Goal: Transaction & Acquisition: Purchase product/service

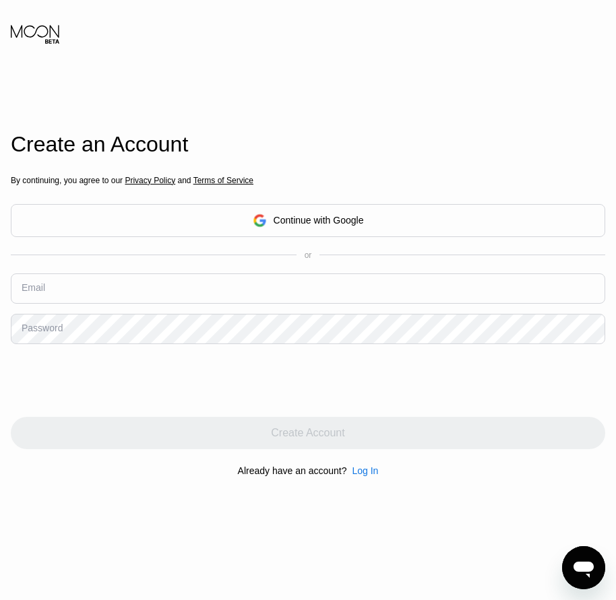
drag, startPoint x: 282, startPoint y: 272, endPoint x: 208, endPoint y: 289, distance: 76.7
paste input "[EMAIL_ADDRESS][DOMAIN_NAME]"
type input "[EMAIL_ADDRESS][DOMAIN_NAME]"
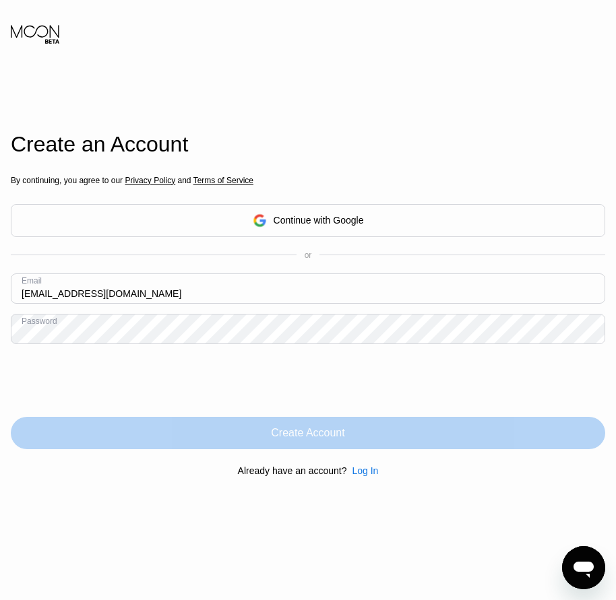
click at [301, 439] on div "Create Account" at bounding box center [307, 433] width 73 height 13
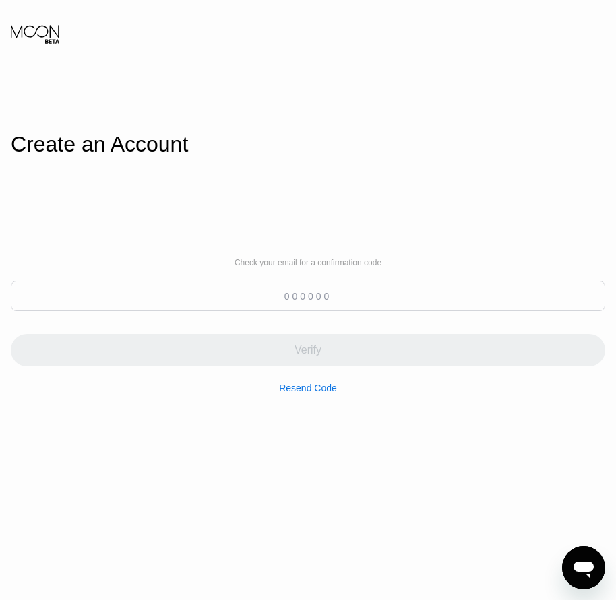
paste input "623390"
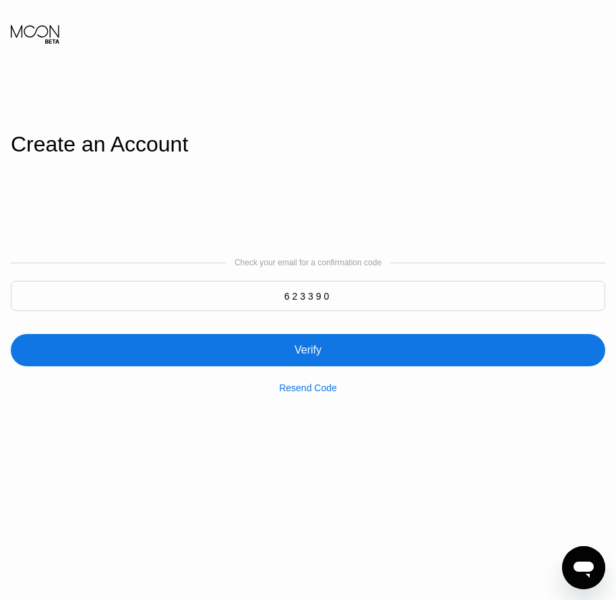
type input "623390"
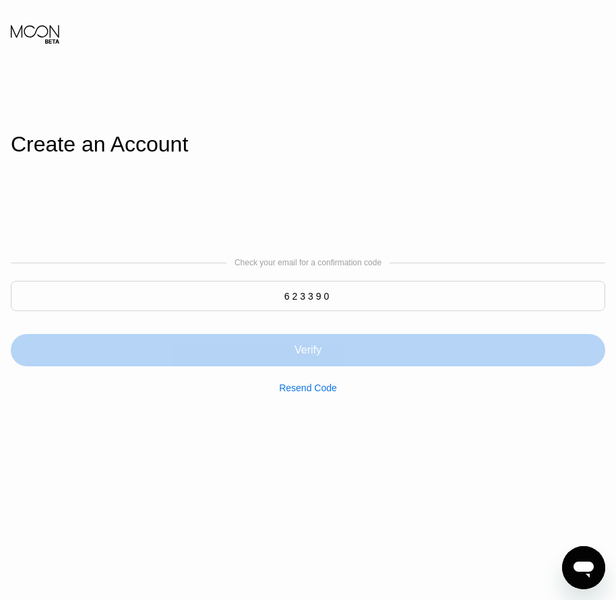
click at [299, 350] on div "Verify" at bounding box center [307, 350] width 27 height 13
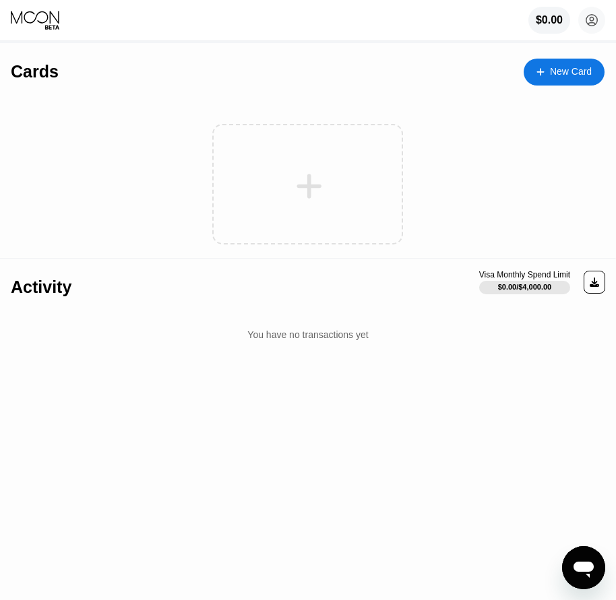
click at [576, 77] on div "New Card" at bounding box center [571, 71] width 42 height 11
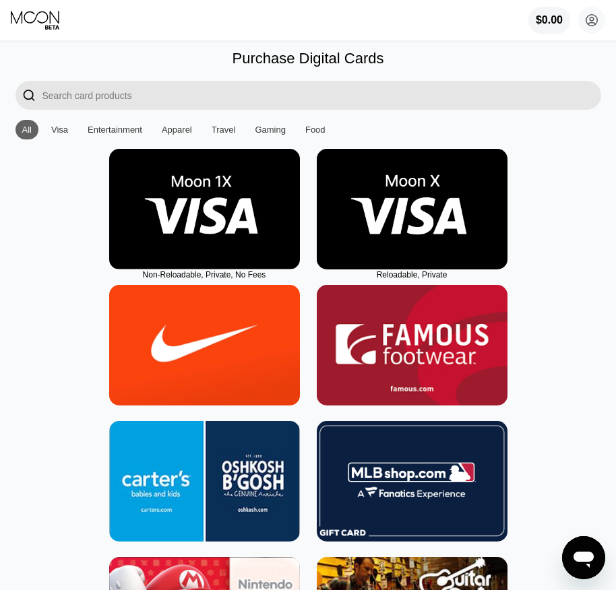
click at [449, 251] on img at bounding box center [412, 209] width 191 height 121
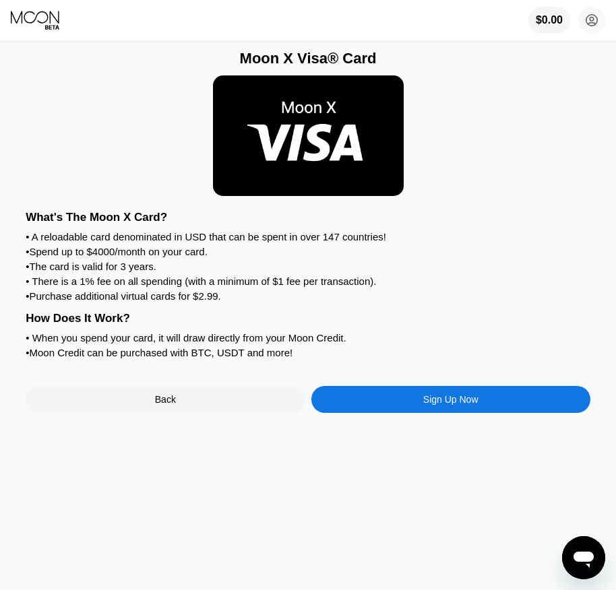
click at [445, 433] on div "Moon X Visa® Card What's The Moon X Card? • A reloadable card denominated in US…" at bounding box center [308, 316] width 626 height 547
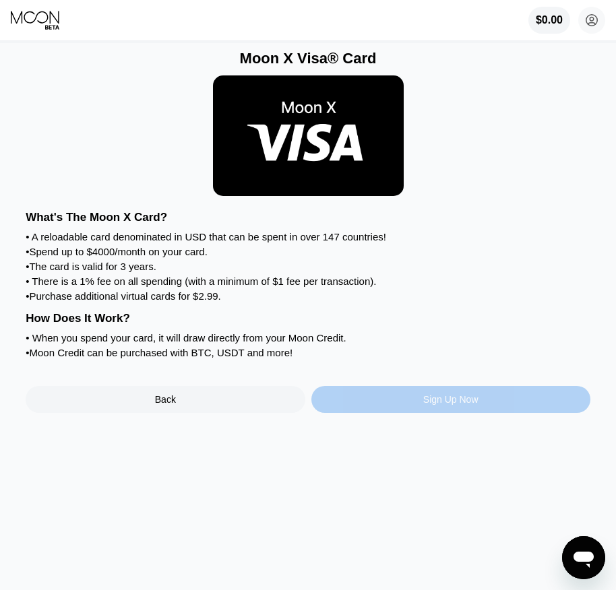
click at [435, 405] on div "Sign Up Now" at bounding box center [450, 399] width 55 height 11
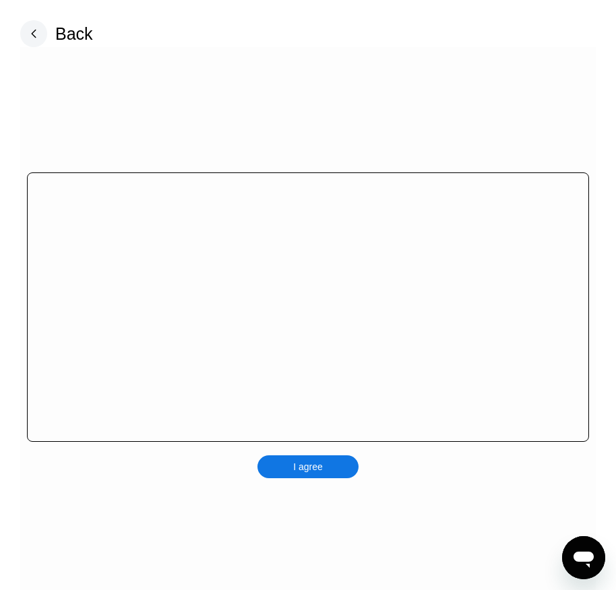
drag, startPoint x: 331, startPoint y: 464, endPoint x: 342, endPoint y: 465, distance: 10.8
click at [331, 465] on div "I agree" at bounding box center [307, 322] width 575 height 550
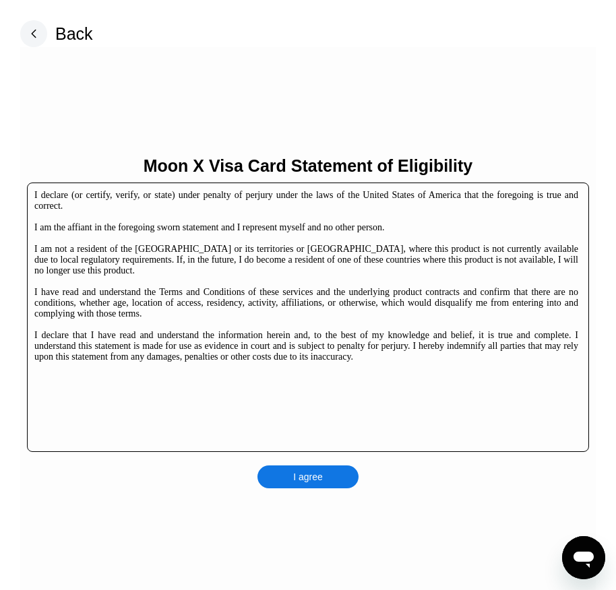
click at [332, 478] on div "I agree" at bounding box center [307, 477] width 101 height 23
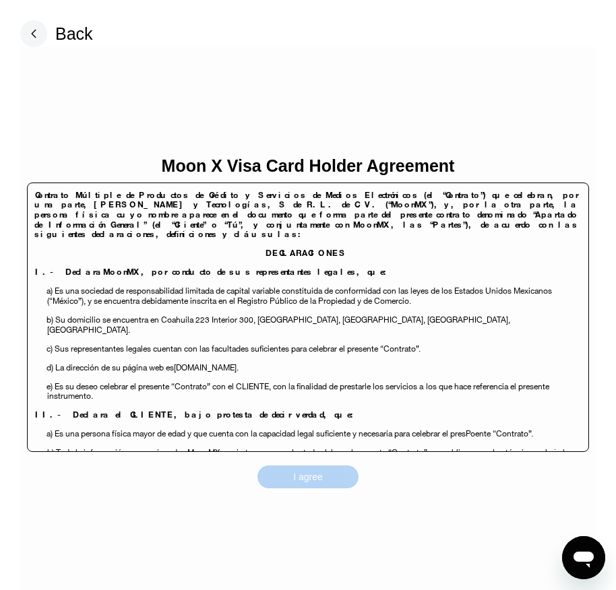
click at [336, 476] on div "I agree" at bounding box center [307, 477] width 101 height 23
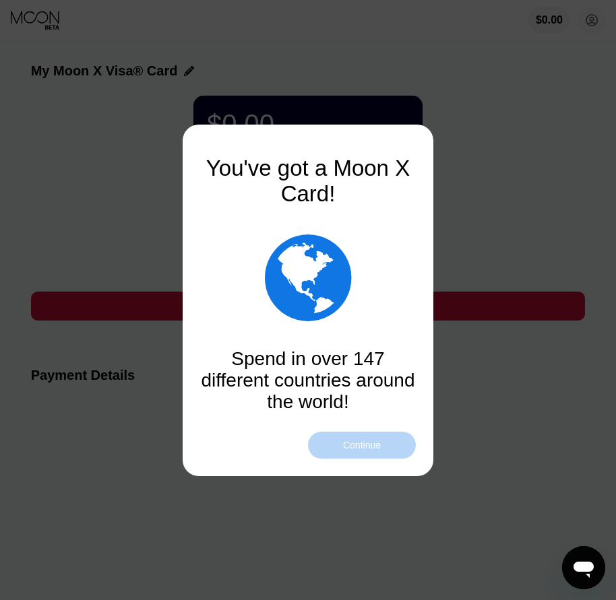
drag, startPoint x: 343, startPoint y: 441, endPoint x: 346, endPoint y: 449, distance: 8.1
click at [343, 443] on div "Continue" at bounding box center [362, 445] width 38 height 11
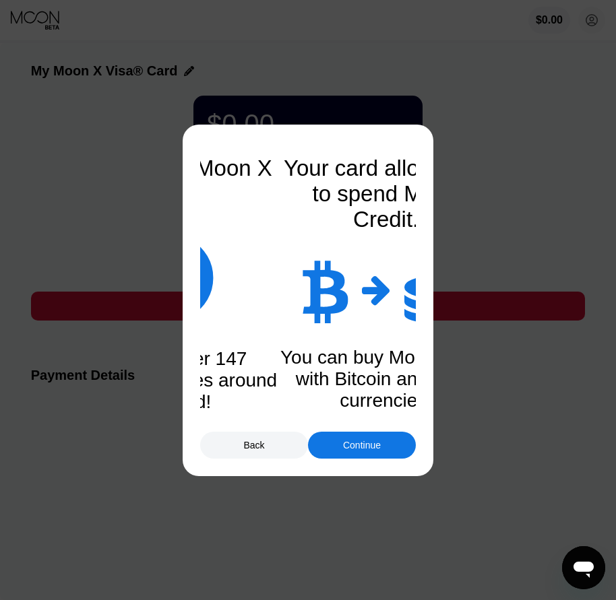
click at [346, 449] on div "Continue" at bounding box center [362, 445] width 38 height 11
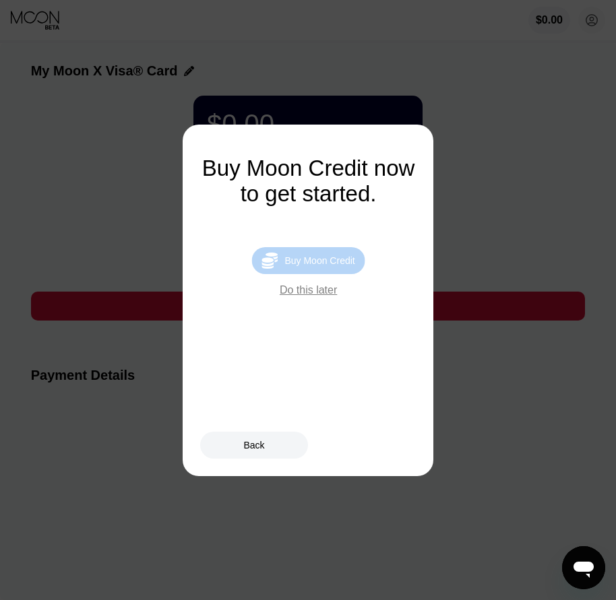
click at [327, 266] on div "Buy Moon Credit" at bounding box center [319, 260] width 70 height 11
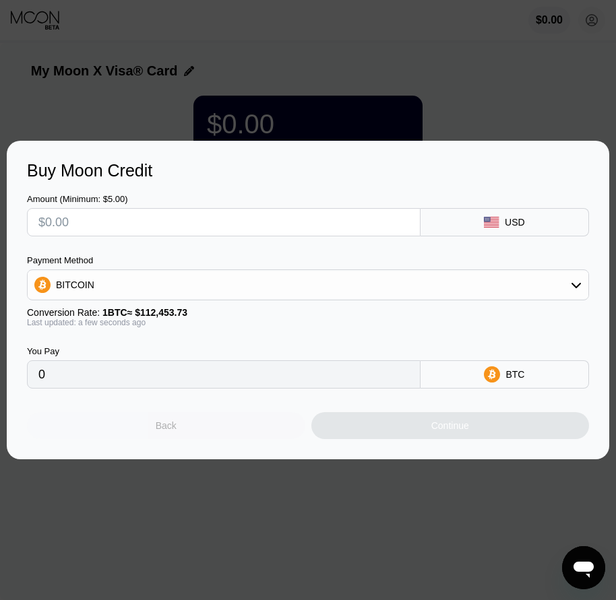
click at [214, 431] on div "Back" at bounding box center [166, 425] width 278 height 27
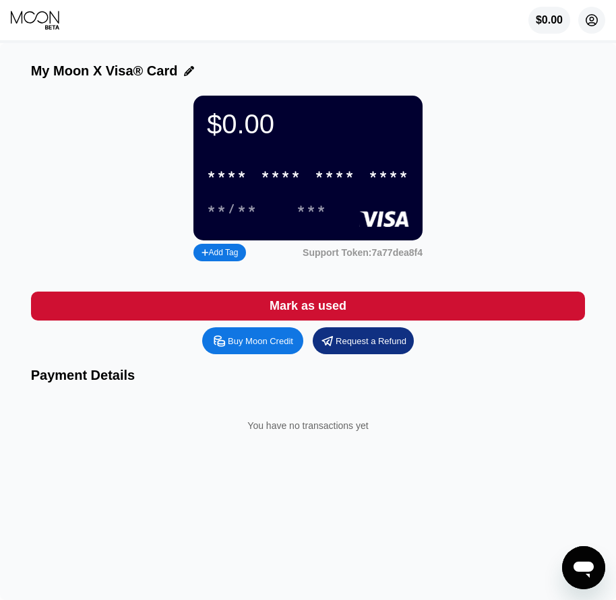
click at [592, 18] on icon at bounding box center [591, 20] width 7 height 7
